Goal: Transaction & Acquisition: Purchase product/service

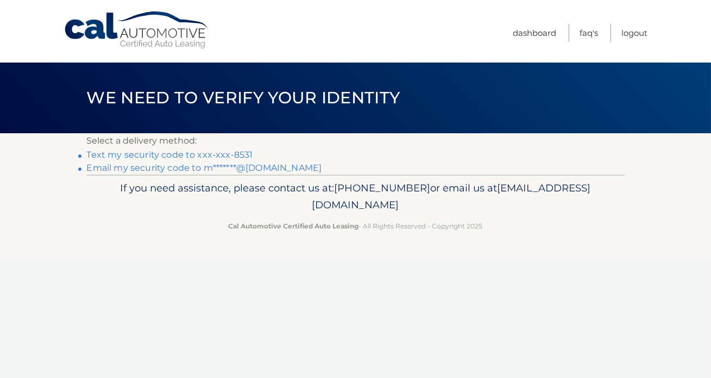
click at [148, 150] on link "Text my security code to xxx-xxx-8531" at bounding box center [170, 154] width 166 height 10
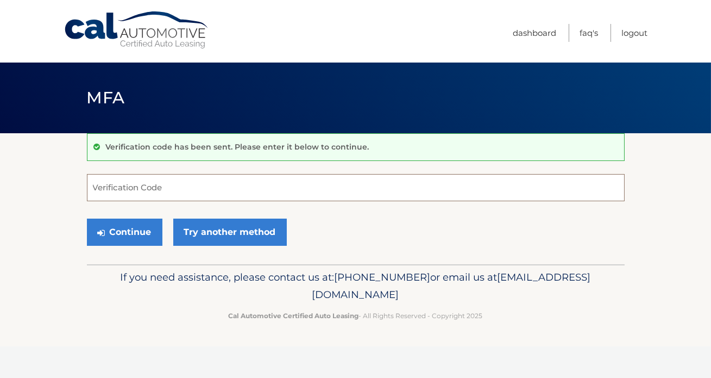
click at [163, 187] on input "Verification Code" at bounding box center [356, 187] width 538 height 27
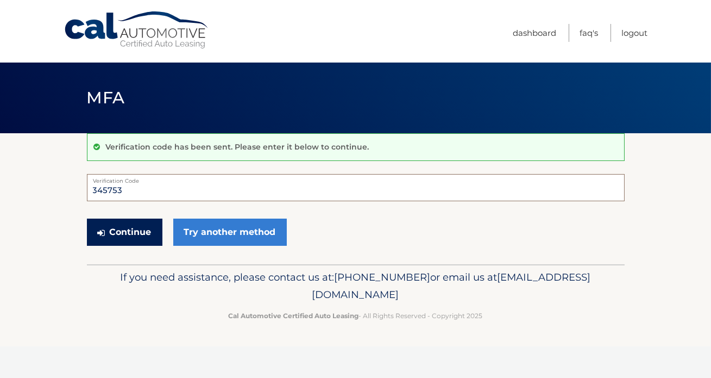
type input "345753"
click at [130, 229] on button "Continue" at bounding box center [125, 231] width 76 height 27
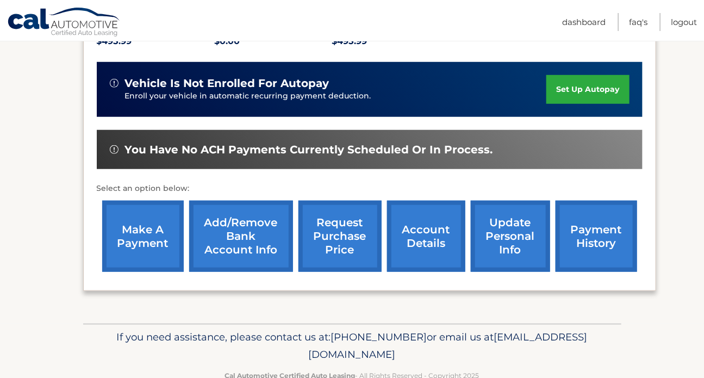
scroll to position [268, 0]
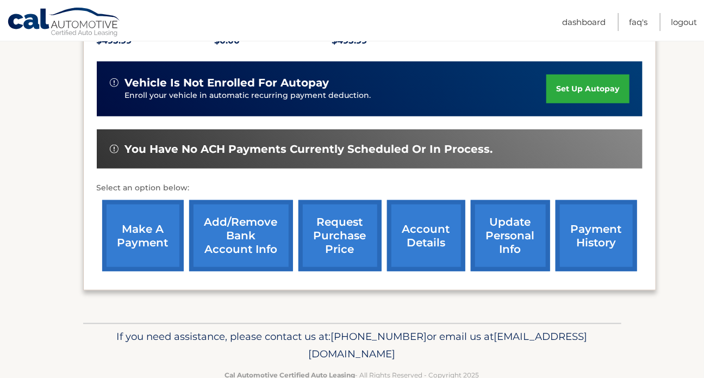
click at [139, 224] on link "make a payment" at bounding box center [143, 235] width 82 height 71
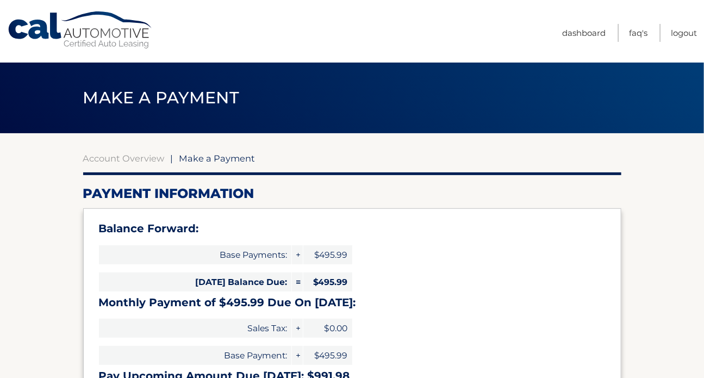
select select "MzZmMWI0ZDEtMzBkYS00ZTVkLThiZjAtMmJmYzAyYjMzZGE2"
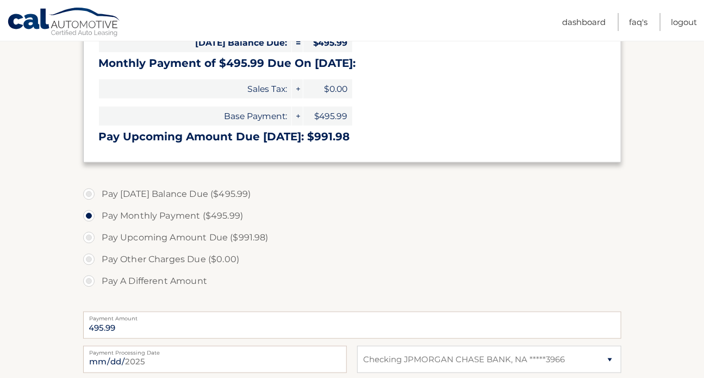
scroll to position [240, 0]
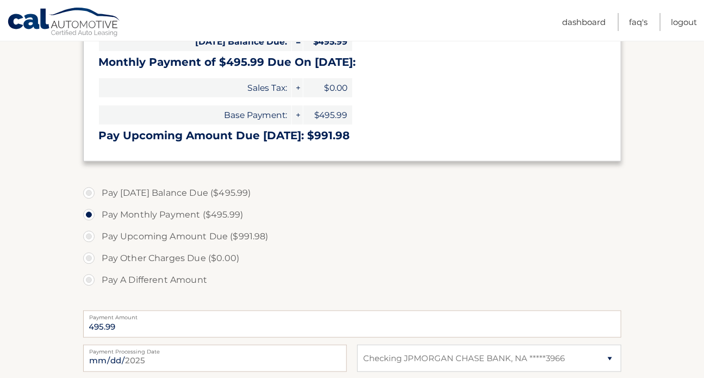
click at [88, 193] on label "Pay Today's Balance Due ($495.99)" at bounding box center [352, 193] width 538 height 22
click at [88, 193] on input "Pay Today's Balance Due ($495.99)" at bounding box center [92, 190] width 11 height 17
radio input "true"
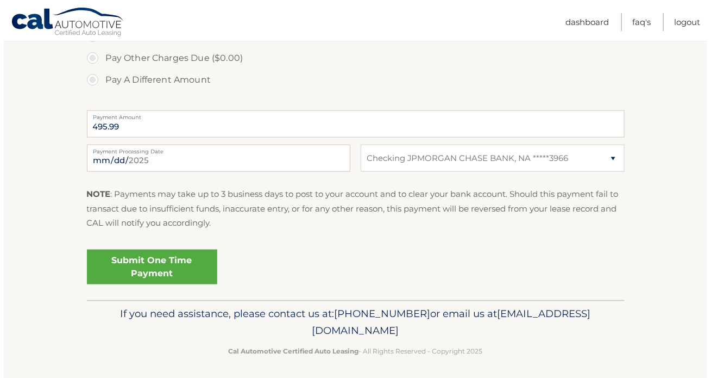
scroll to position [440, 0]
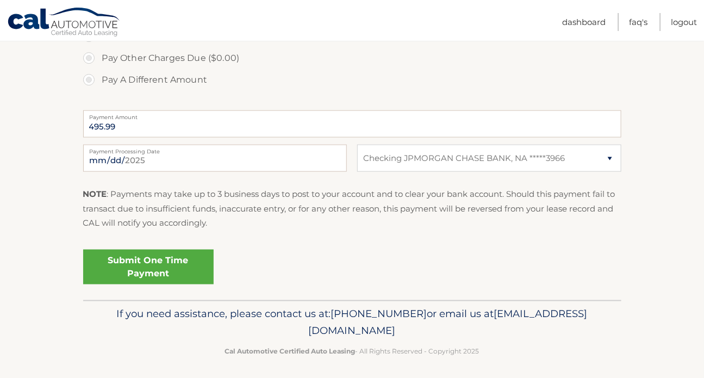
click at [158, 266] on link "Submit One Time Payment" at bounding box center [148, 266] width 130 height 35
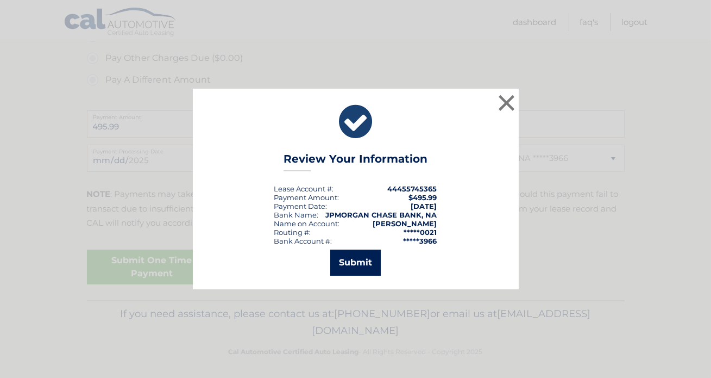
click at [345, 256] on button "Submit" at bounding box center [355, 262] width 51 height 26
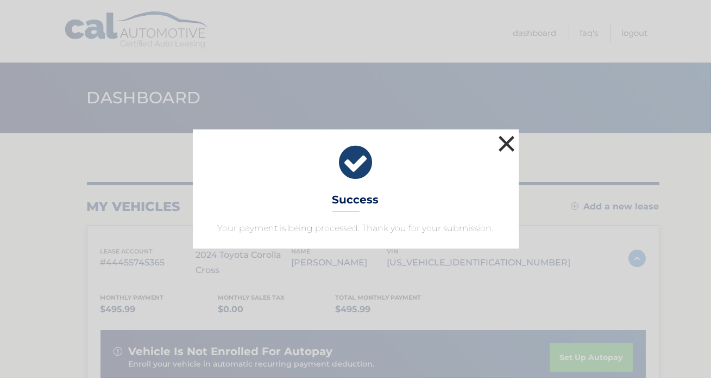
click at [503, 145] on button "×" at bounding box center [507, 144] width 22 height 22
